Goal: Task Accomplishment & Management: Complete application form

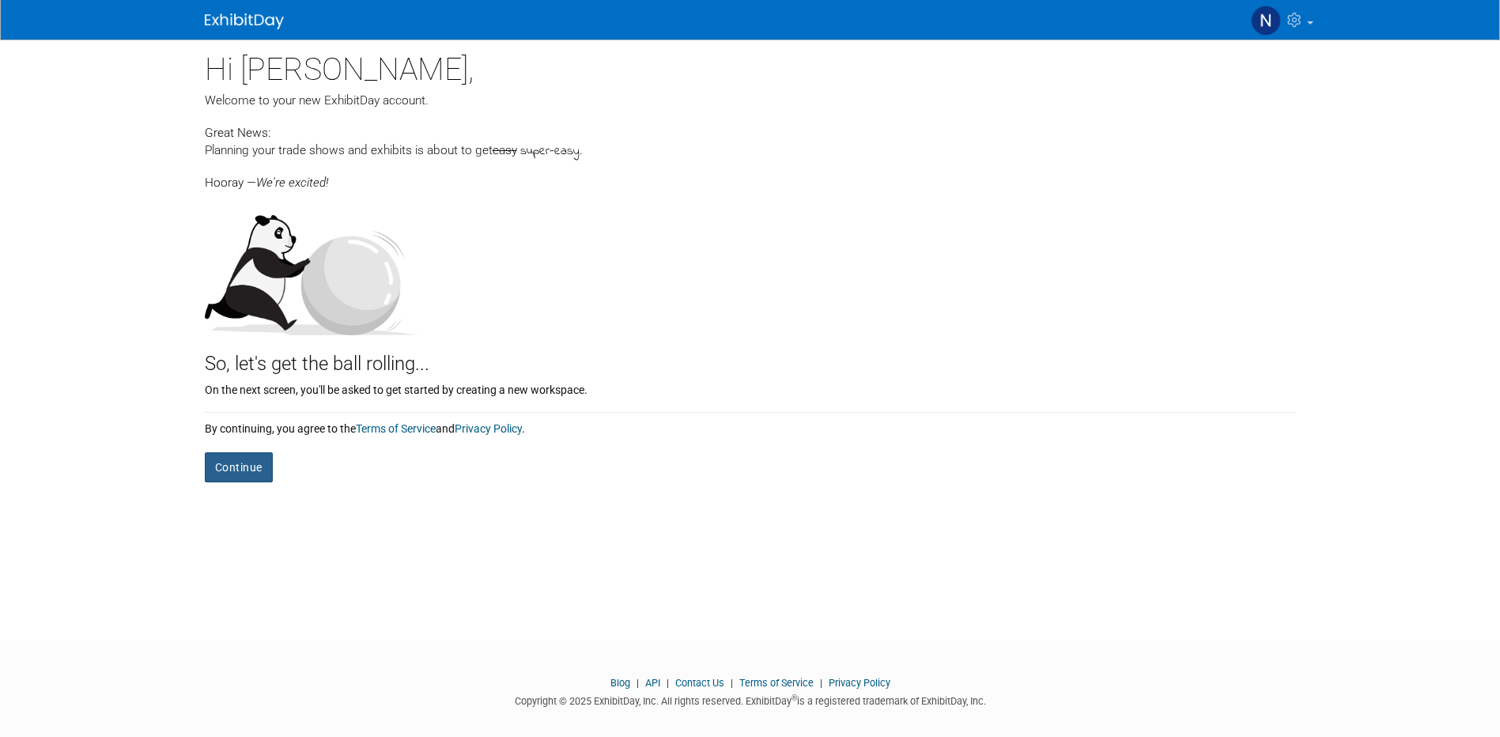
click at [245, 475] on button "Continue" at bounding box center [239, 467] width 68 height 30
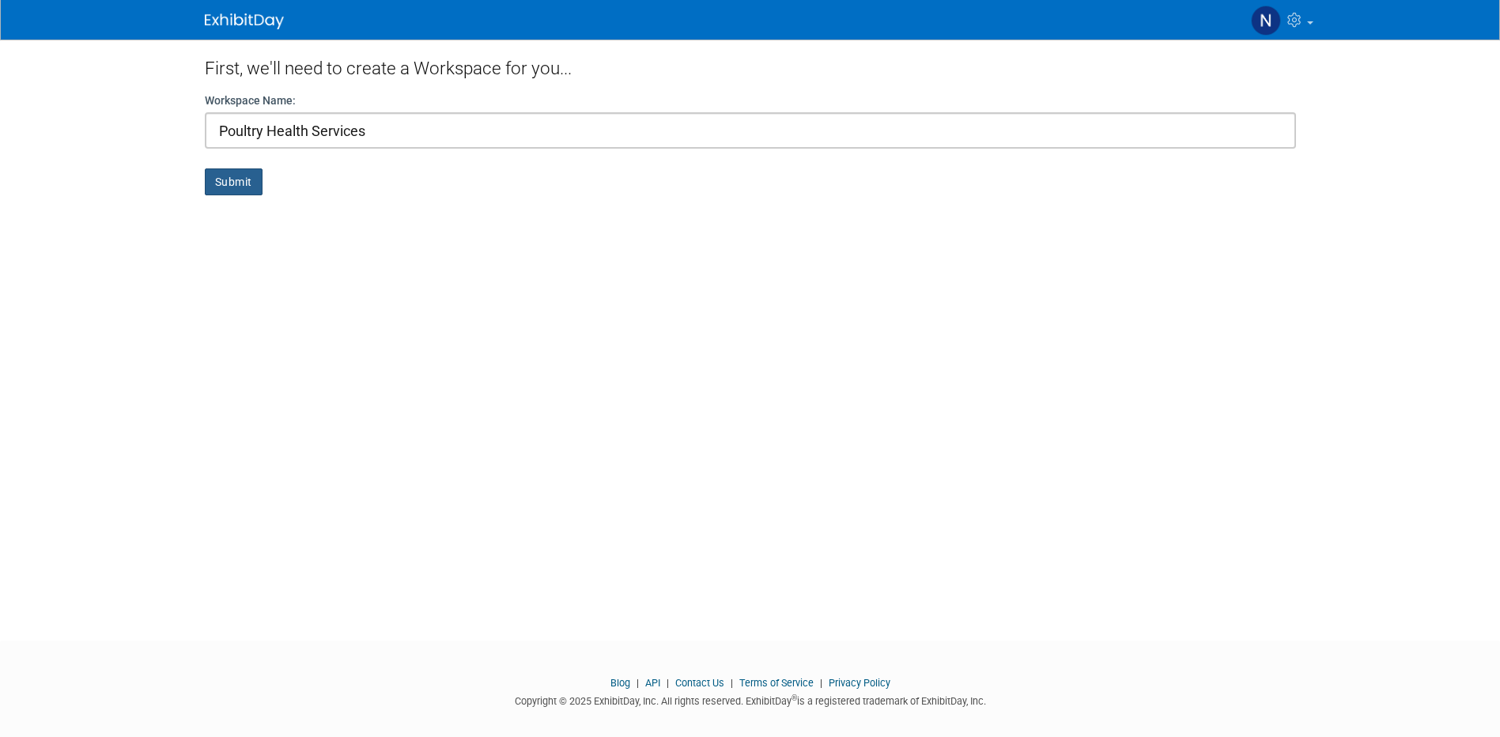
type input "Poultry Health Services"
click at [226, 177] on button "Submit" at bounding box center [234, 181] width 58 height 27
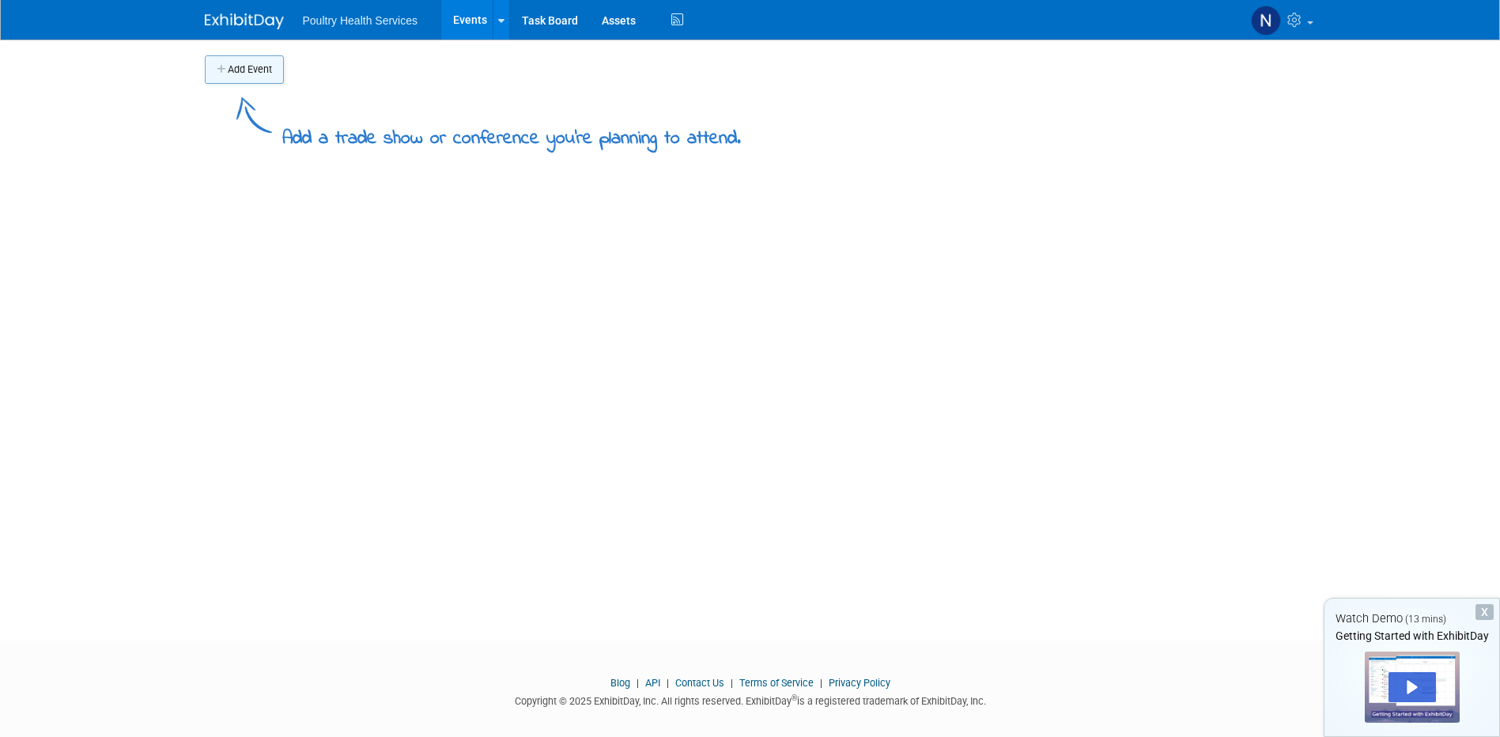
click at [262, 81] on button "Add Event" at bounding box center [244, 69] width 79 height 28
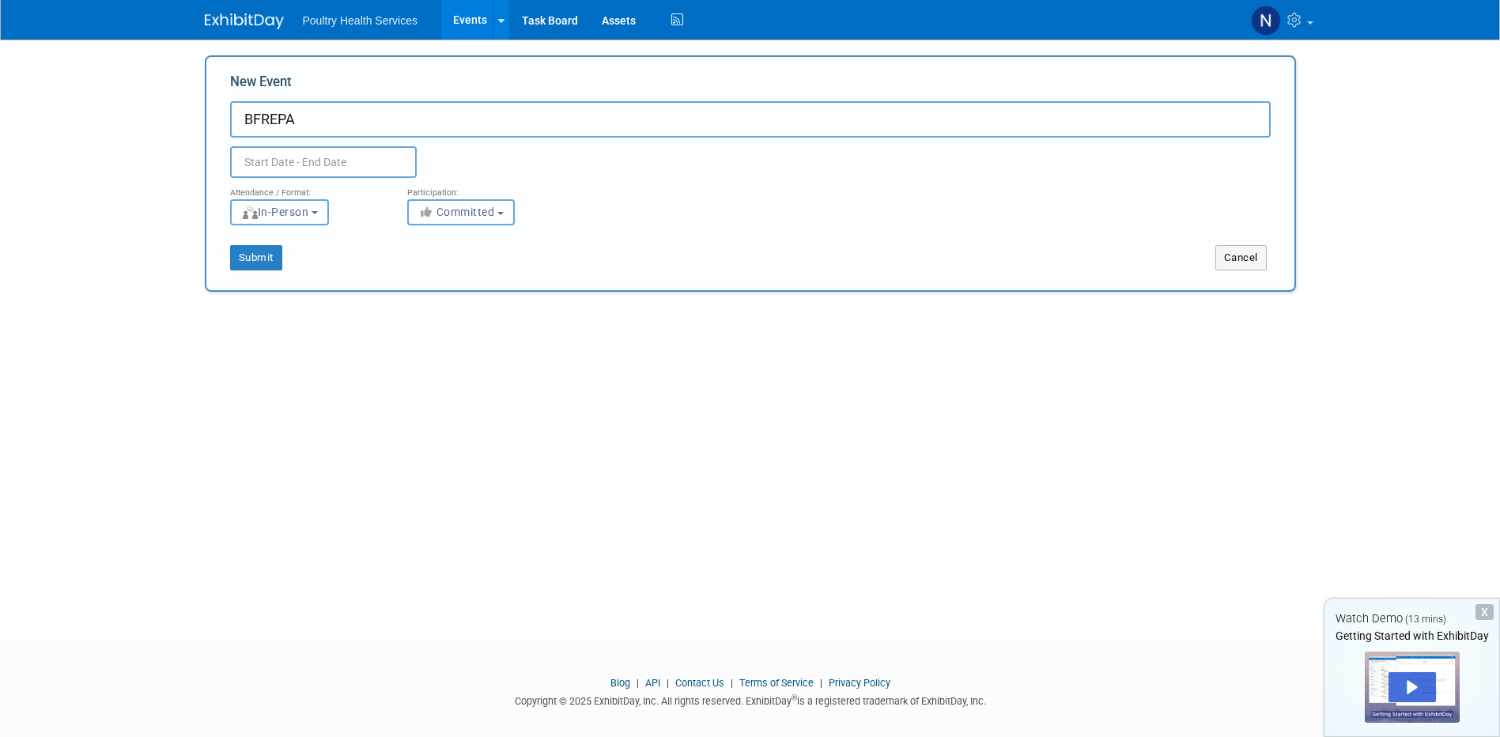
type input "BFREPA"
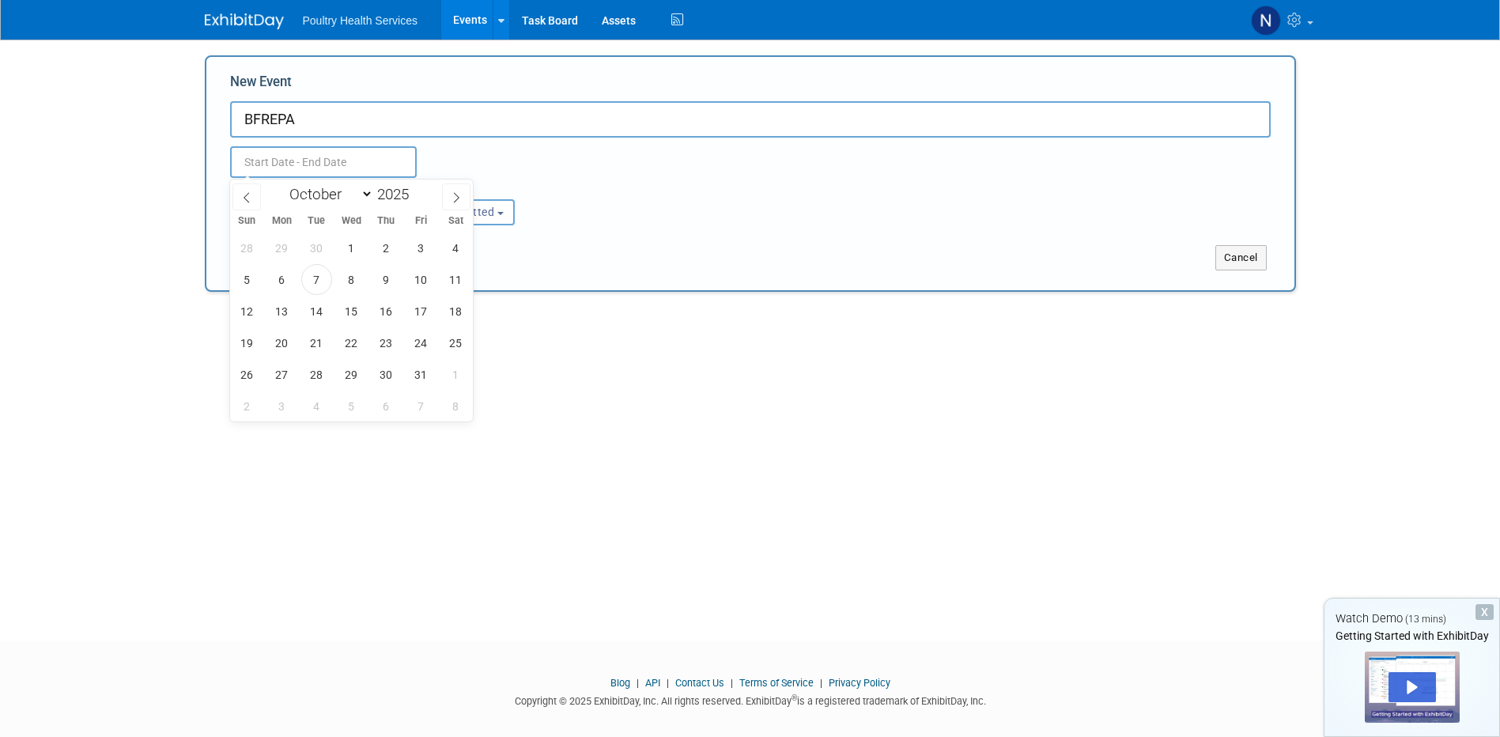
click at [290, 153] on input "text" at bounding box center [323, 162] width 187 height 32
click at [455, 199] on icon at bounding box center [456, 197] width 11 height 11
select select "10"
click at [391, 376] on span "27" at bounding box center [386, 374] width 31 height 31
click at [383, 373] on span "27" at bounding box center [386, 374] width 31 height 31
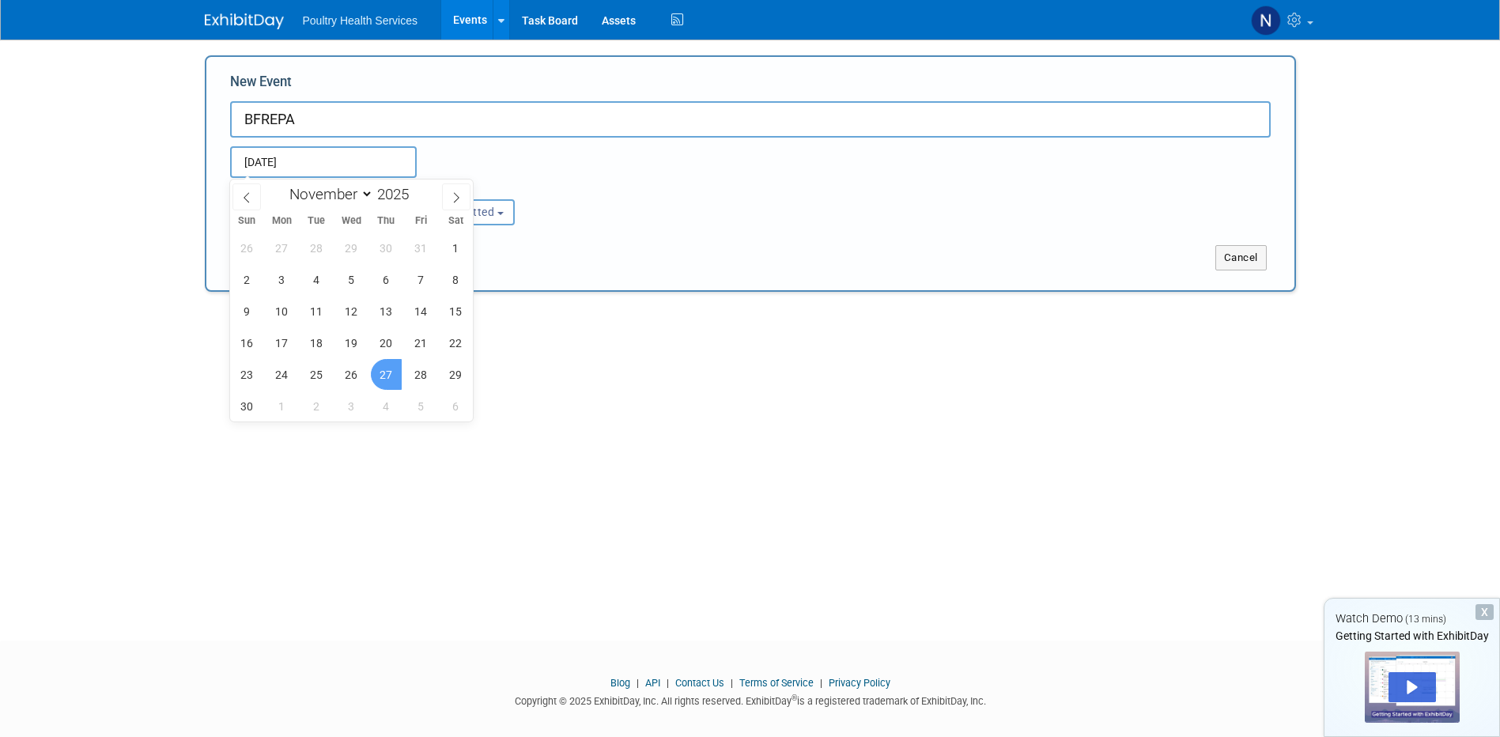
type input "Nov 27, 2025 to Nov 27, 2025"
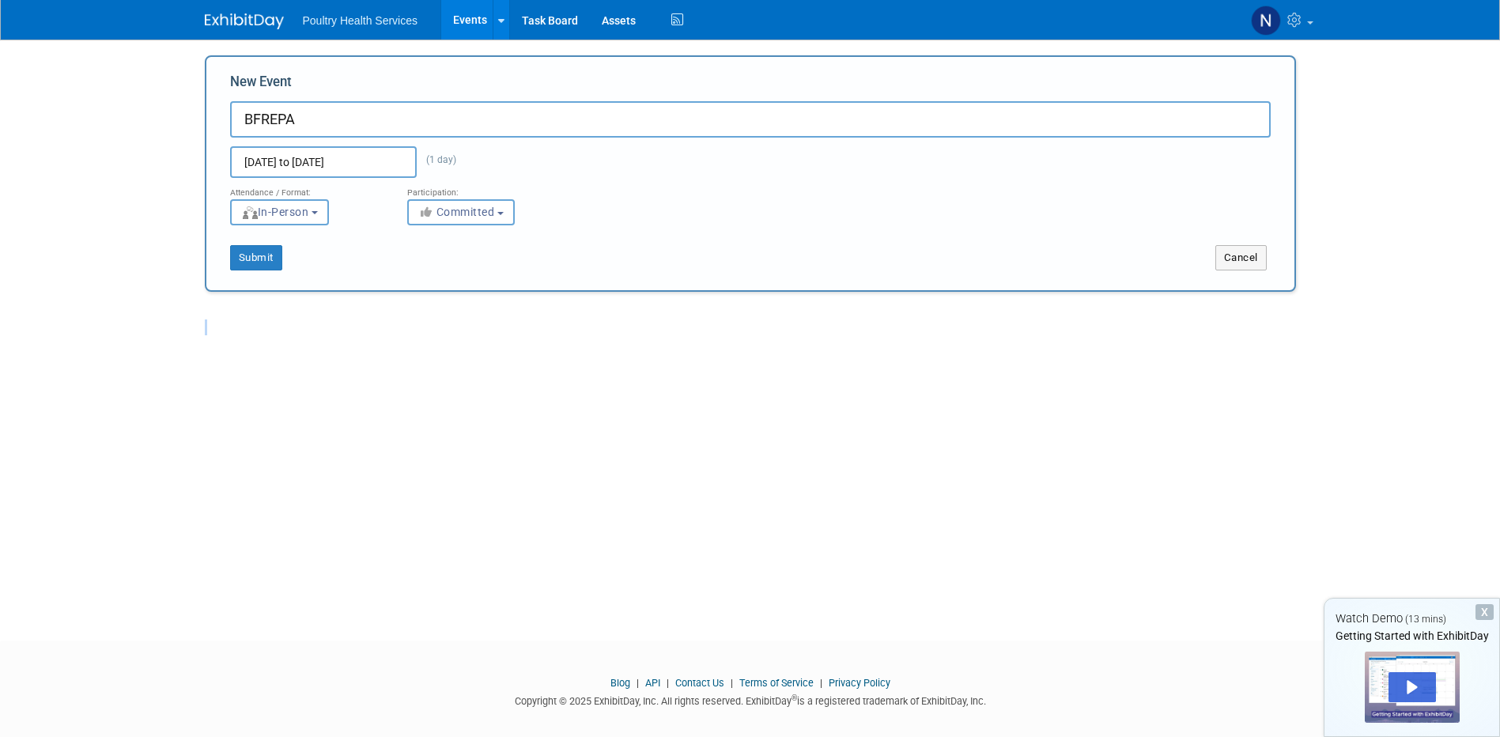
click at [383, 373] on div "Add Event Add a trade show or conference you're planning to attend. New Event B…" at bounding box center [750, 326] width 1115 height 572
click at [462, 207] on span "Committed" at bounding box center [456, 212] width 77 height 13
click at [466, 267] on label "Considering" at bounding box center [468, 272] width 104 height 21
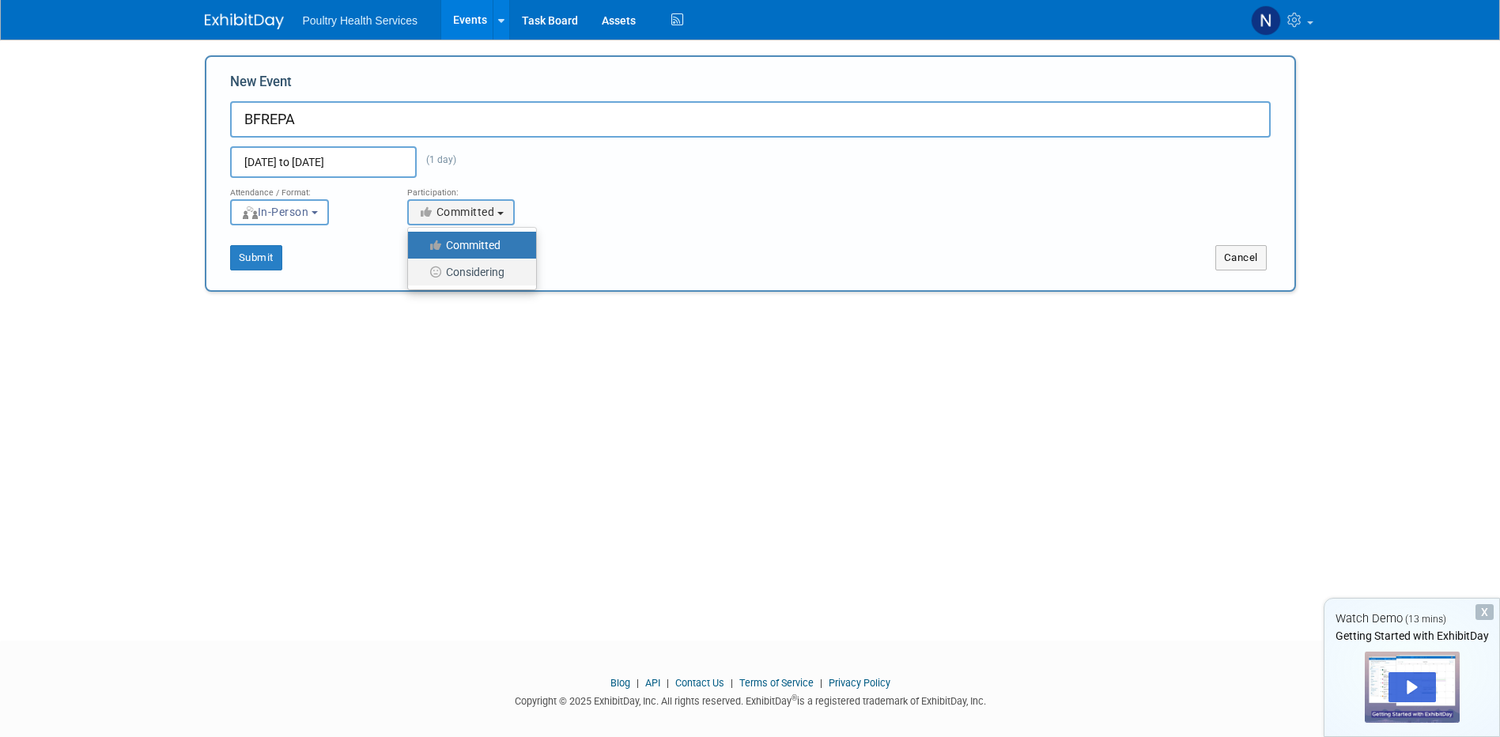
click at [422, 267] on input "Considering" at bounding box center [417, 272] width 10 height 10
select select "2"
click at [281, 266] on button "Submit" at bounding box center [256, 257] width 52 height 25
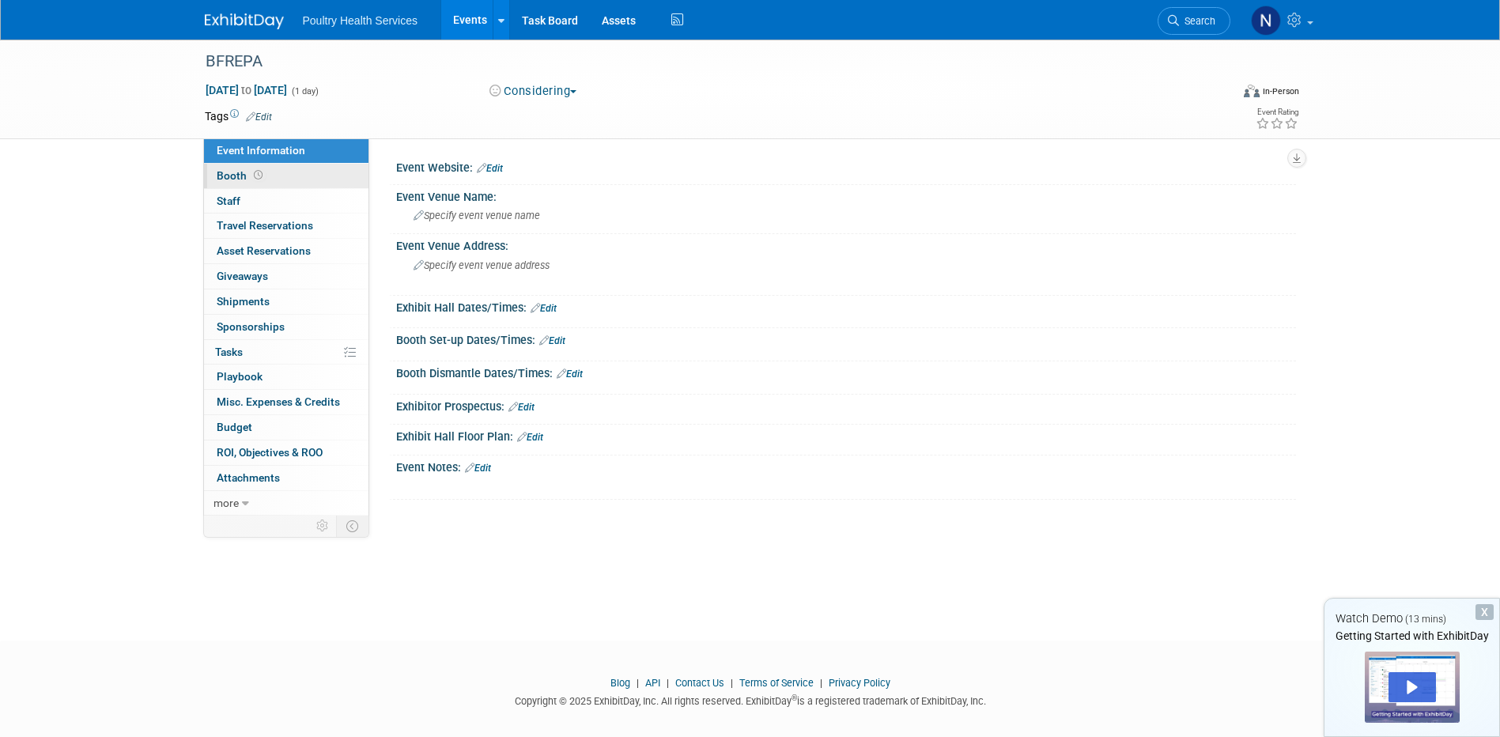
click at [278, 168] on link "Booth" at bounding box center [286, 176] width 164 height 25
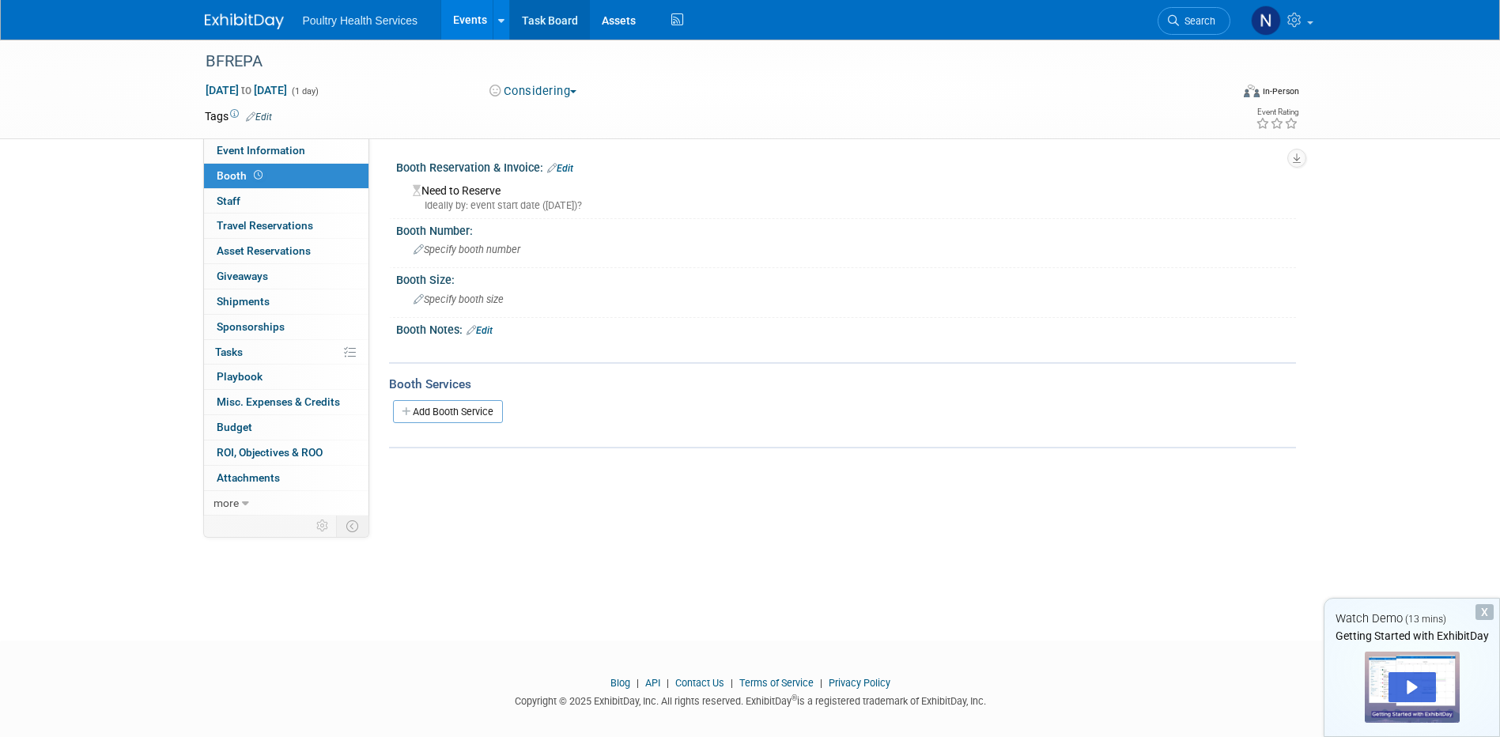
click at [566, 21] on link "Task Board" at bounding box center [550, 20] width 80 height 40
